Goal: Navigation & Orientation: Find specific page/section

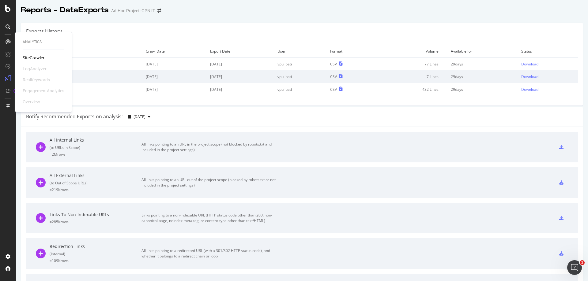
click at [35, 56] on div "SiteCrawler" at bounding box center [34, 58] width 22 height 6
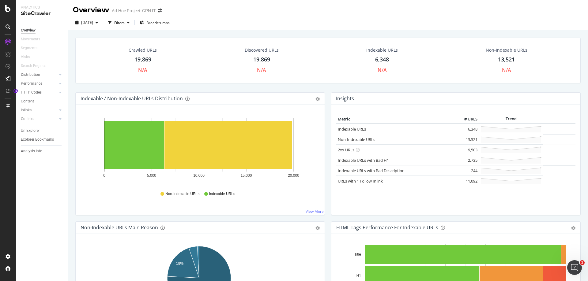
click at [158, 9] on span at bounding box center [159, 11] width 9 height 4
click at [160, 9] on icon "arrow-right-arrow-left" at bounding box center [160, 11] width 4 height 4
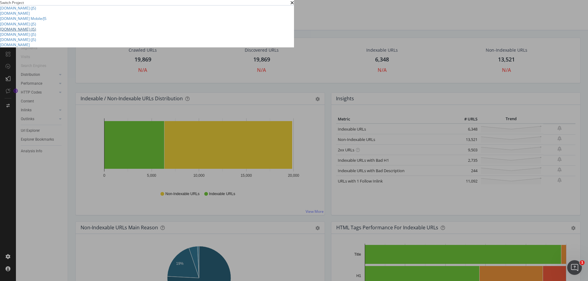
click at [36, 32] on link "[DOMAIN_NAME] (JS)" at bounding box center [18, 29] width 36 height 5
